Goal: Information Seeking & Learning: Learn about a topic

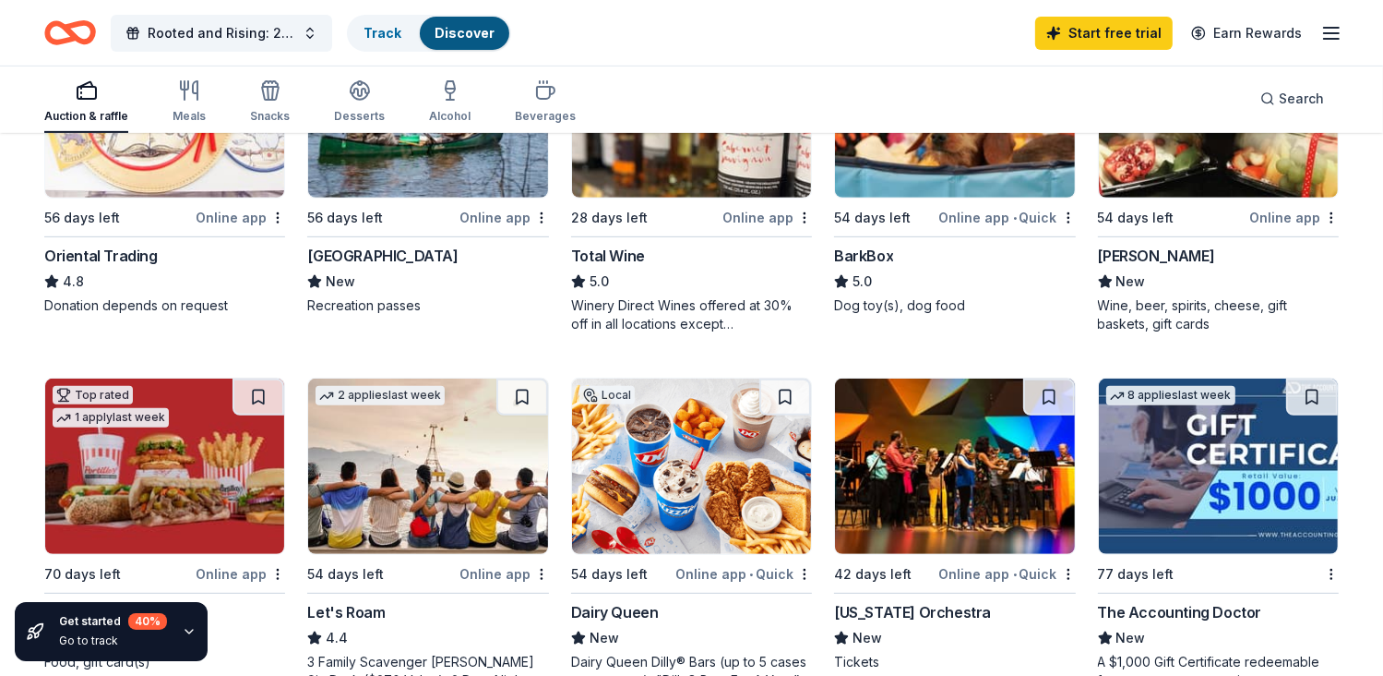
scroll to position [646, 0]
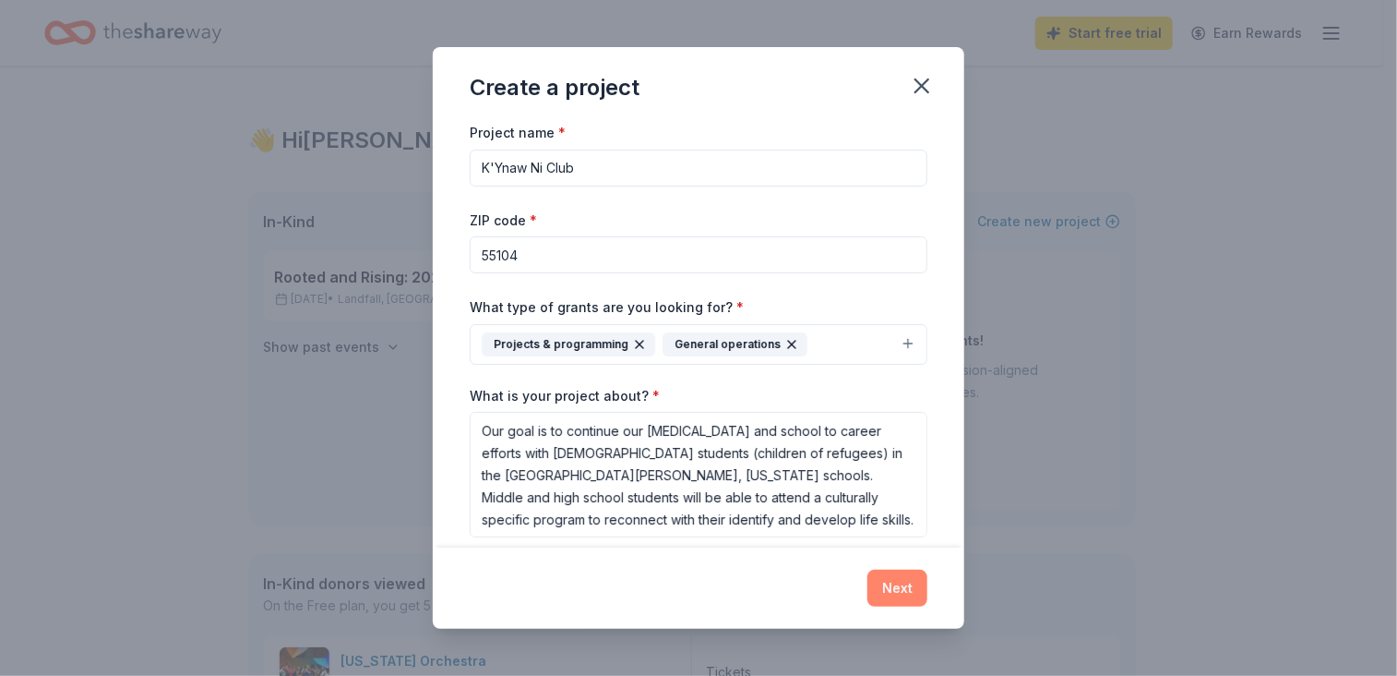
click at [893, 583] on button "Next" at bounding box center [897, 587] width 60 height 37
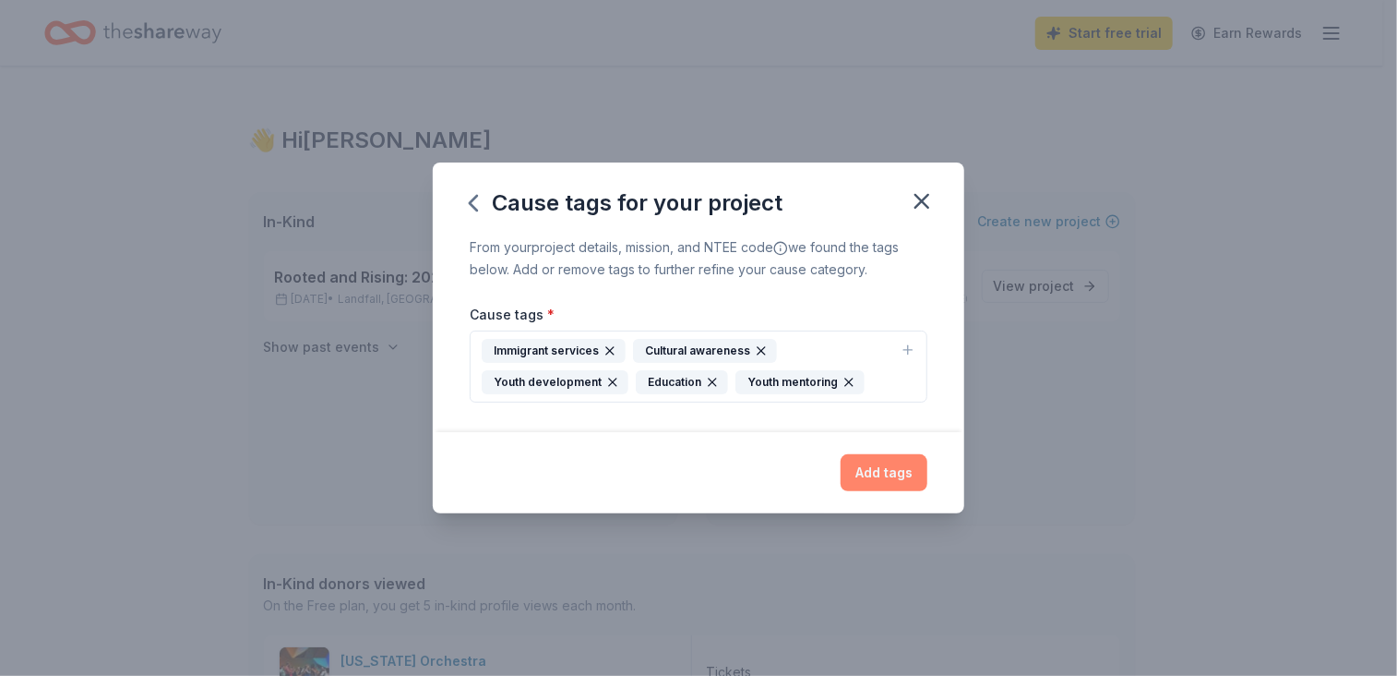
click at [888, 468] on button "Add tags" at bounding box center [884, 472] width 87 height 37
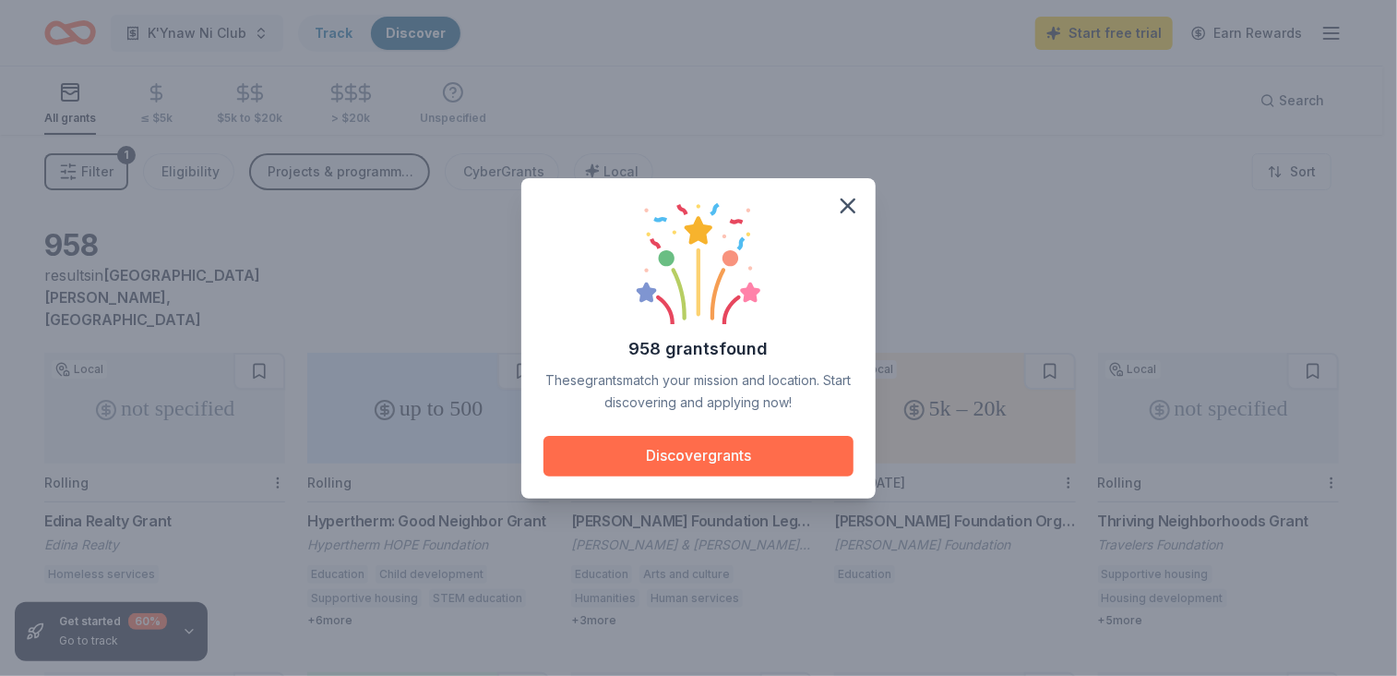
click at [688, 463] on button "Discover grants" at bounding box center [699, 456] width 310 height 41
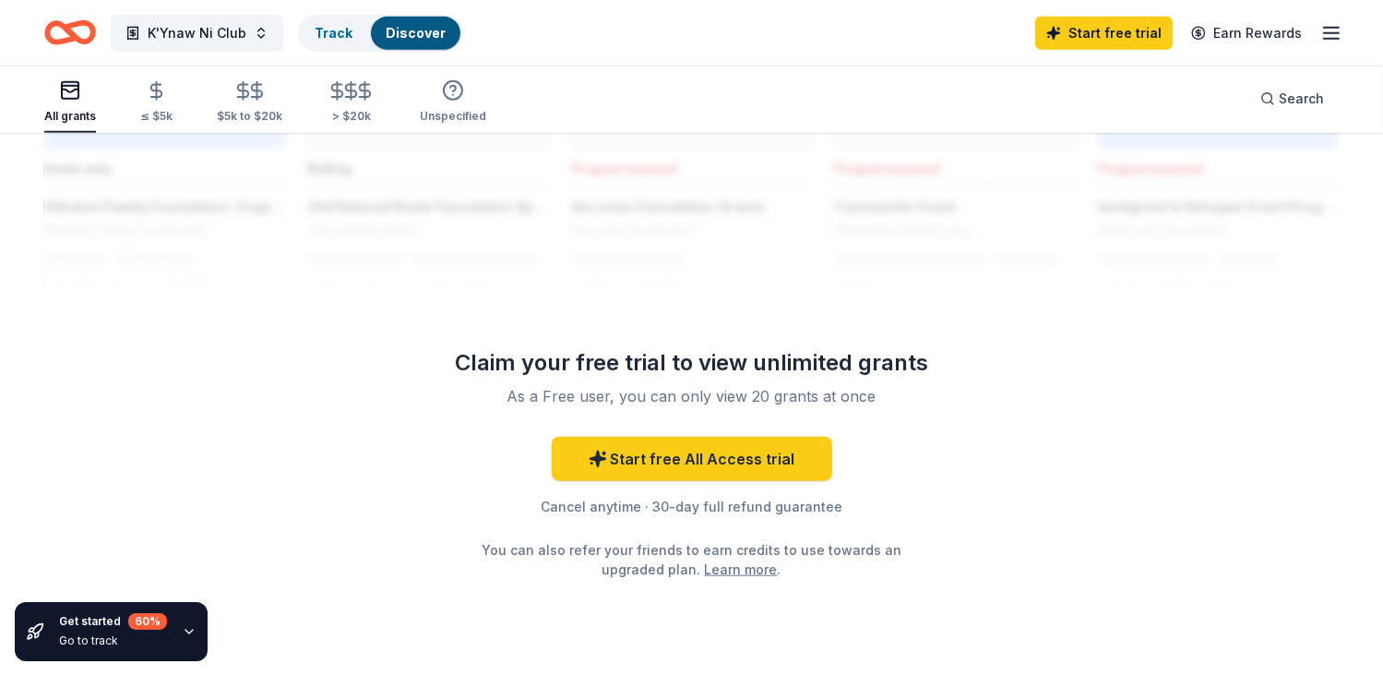
scroll to position [1650, 0]
